Goal: Find specific page/section: Find specific page/section

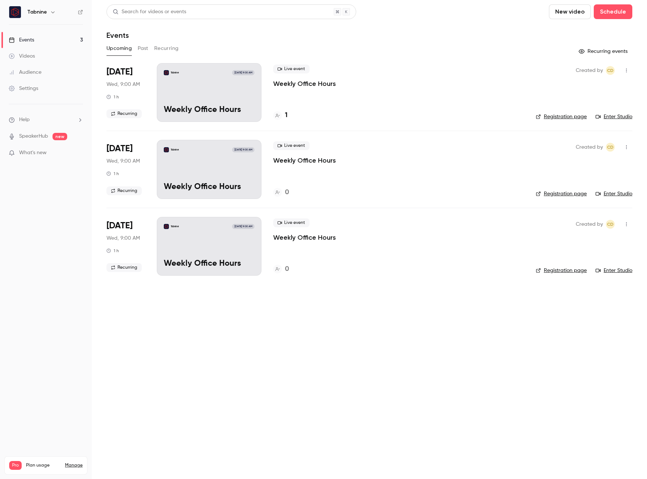
click at [285, 116] on h4 "1" at bounding box center [286, 115] width 3 height 10
